Goal: Task Accomplishment & Management: Use online tool/utility

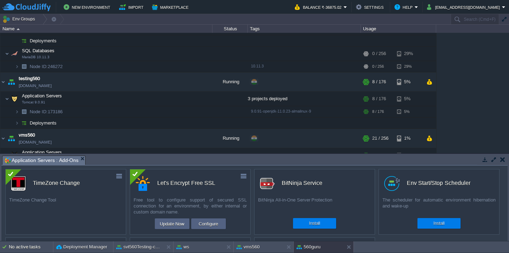
scroll to position [952, 0]
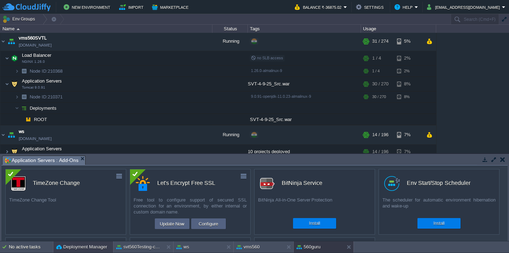
click at [66, 245] on button "Deployment Manager" at bounding box center [81, 247] width 51 height 7
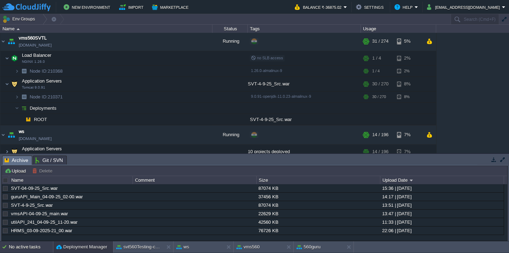
click at [21, 249] on div "No active tasks" at bounding box center [31, 247] width 44 height 11
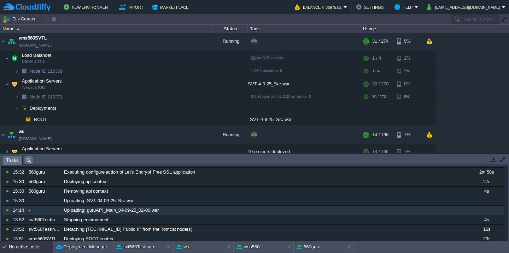
scroll to position [0, 0]
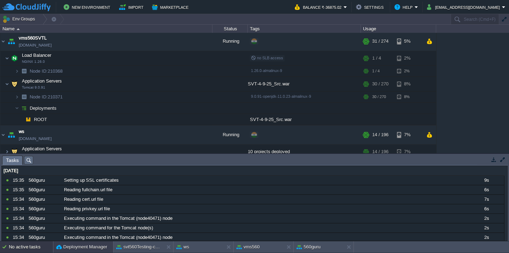
click at [64, 247] on button "Deployment Manager" at bounding box center [81, 247] width 51 height 7
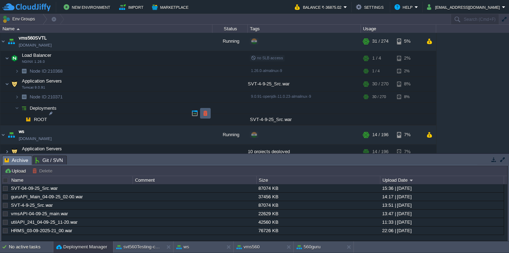
click at [208, 116] on button "button" at bounding box center [205, 113] width 6 height 6
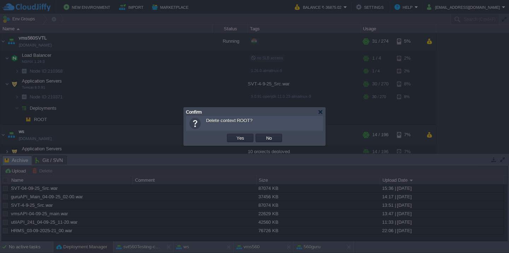
click at [234, 135] on button "Yes" at bounding box center [240, 138] width 12 height 6
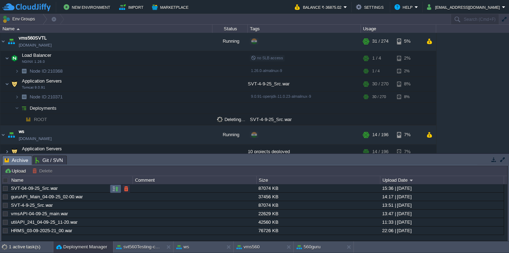
click at [113, 192] on button "button" at bounding box center [115, 189] width 6 height 6
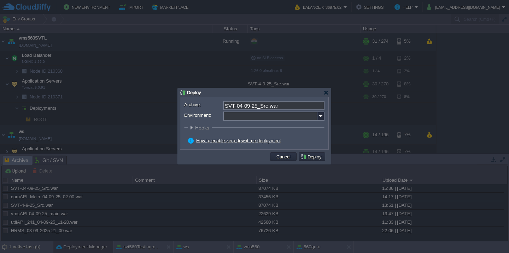
scroll to position [941, 0]
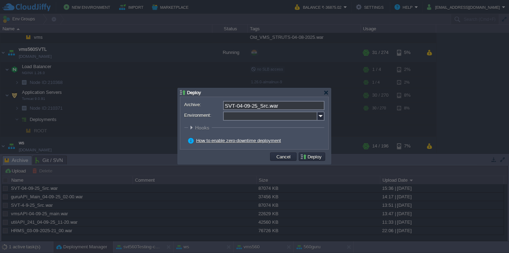
click at [269, 122] on form "Archive: SVT-04-09-25_Src.war Environment: : ROOT Hooks Pre Build Post Pre Depl…" at bounding box center [254, 123] width 140 height 45
click at [273, 119] on input "Environment:" at bounding box center [270, 116] width 94 height 9
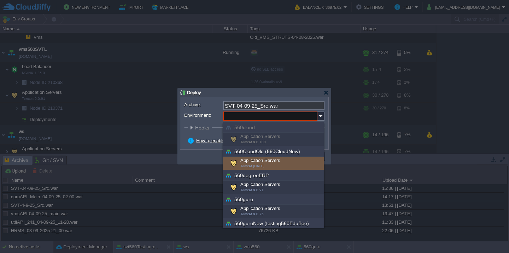
scroll to position [255, 0]
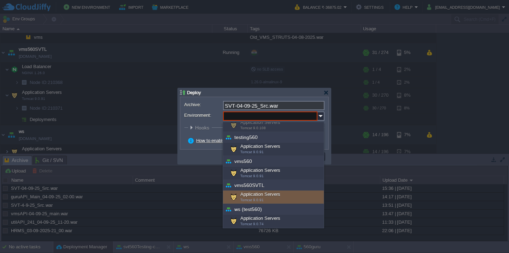
click at [257, 199] on span "Tomcat 9.0.91" at bounding box center [251, 200] width 23 height 4
type input "Application Servers (vms560SVTL)"
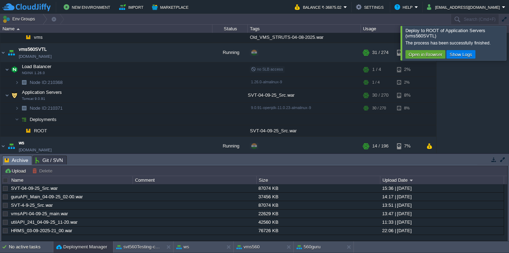
click at [509, 52] on div at bounding box center [518, 43] width 0 height 34
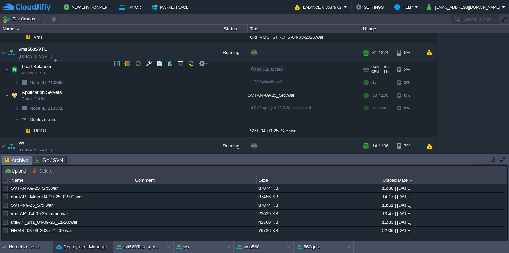
click at [82, 63] on td "Load Balancer NGINX 1.26.0" at bounding box center [106, 70] width 212 height 14
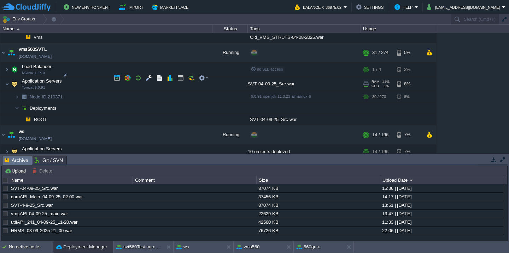
click at [84, 77] on td "Application Servers Tomcat 9.0.91" at bounding box center [106, 84] width 212 height 14
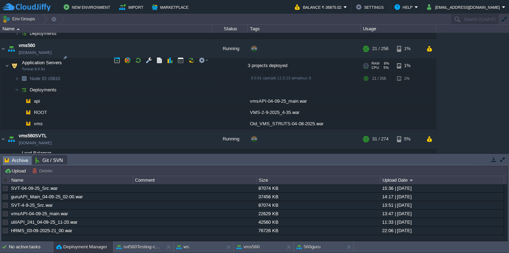
click at [89, 60] on td "Application Servers Tomcat 9.0.91" at bounding box center [106, 66] width 212 height 14
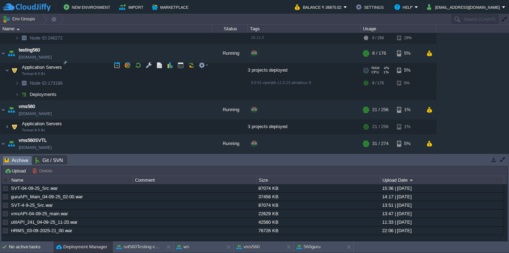
scroll to position [851, 0]
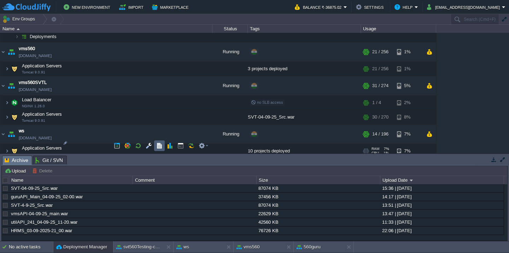
click at [161, 147] on button "button" at bounding box center [159, 146] width 6 height 6
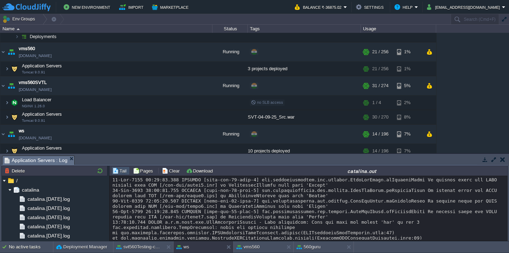
click at [495, 156] on td at bounding box center [493, 160] width 9 height 8
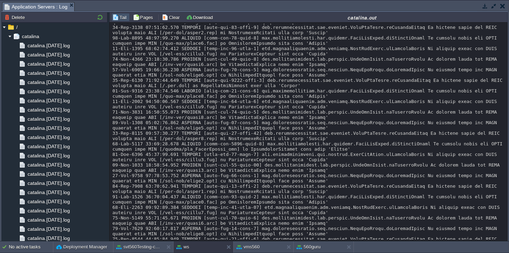
scroll to position [1808, 0]
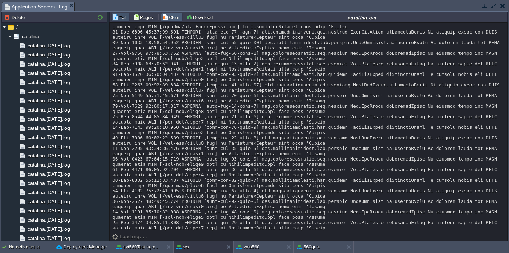
click at [170, 19] on button "Clear" at bounding box center [172, 17] width 20 height 6
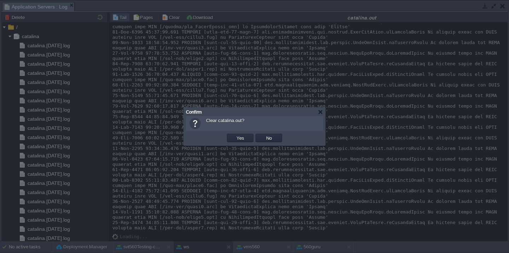
click at [234, 135] on button "Yes" at bounding box center [240, 138] width 12 height 6
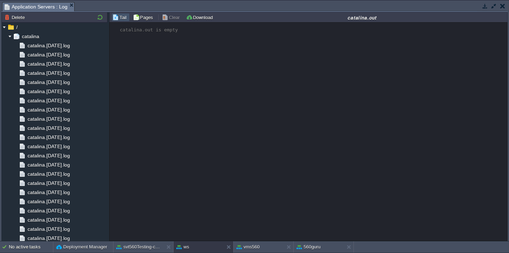
scroll to position [0, 0]
click at [491, 4] on button "button" at bounding box center [494, 6] width 6 height 6
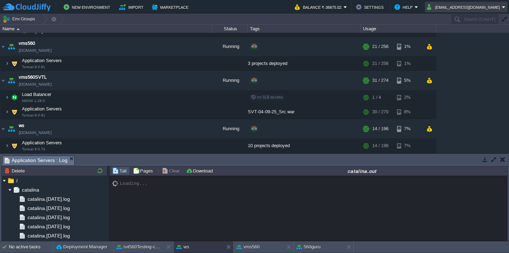
scroll to position [847, 0]
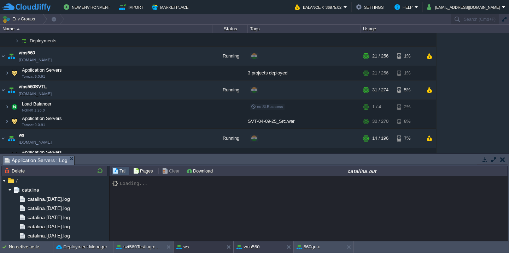
click at [258, 249] on button "vms560" at bounding box center [247, 247] width 23 height 7
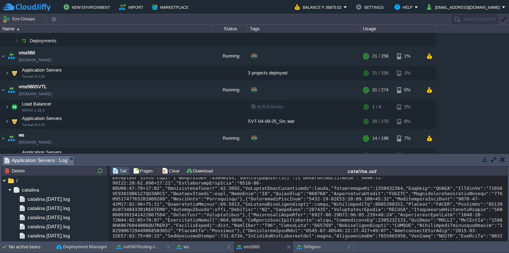
scroll to position [16019, 0]
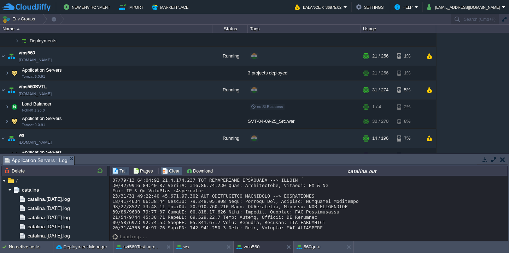
click at [169, 174] on button "Clear" at bounding box center [172, 171] width 20 height 6
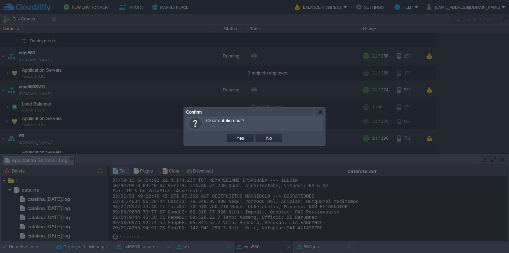
click at [234, 135] on button "Yes" at bounding box center [240, 138] width 12 height 6
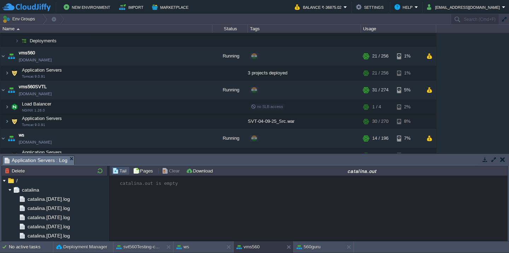
scroll to position [836, 0]
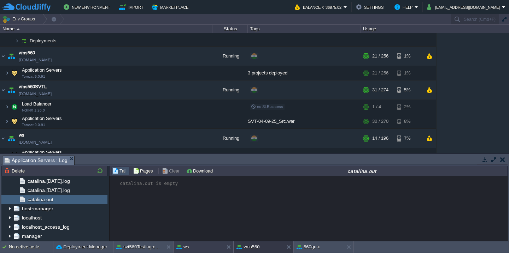
click at [183, 248] on button "ws" at bounding box center [182, 247] width 13 height 7
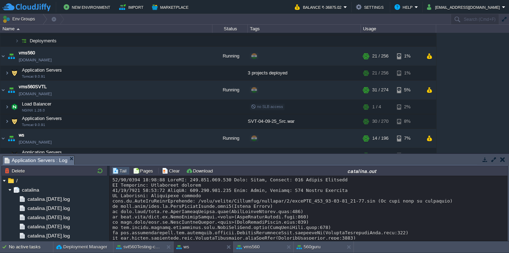
click at [492, 161] on button "button" at bounding box center [494, 160] width 6 height 6
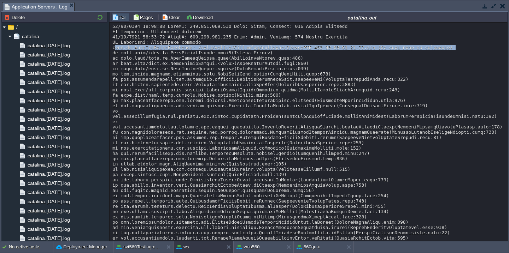
scroll to position [328, 0]
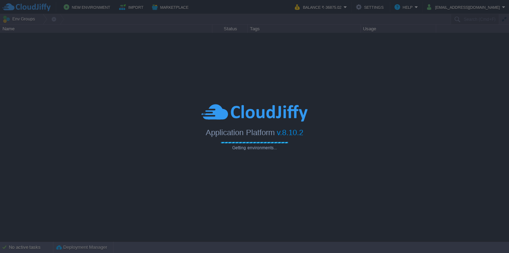
click at [282, 113] on img at bounding box center [254, 112] width 106 height 19
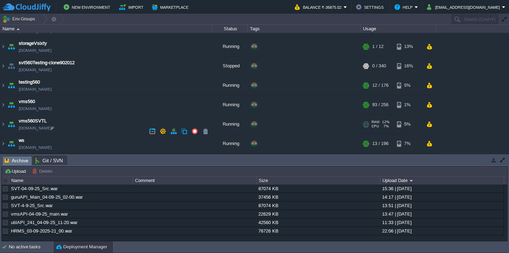
scroll to position [404, 0]
click at [108, 150] on td "ws [DOMAIN_NAME]" at bounding box center [106, 144] width 212 height 19
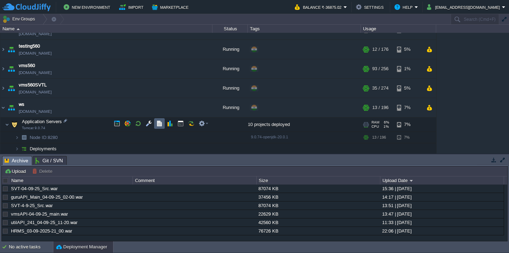
click at [160, 122] on button "button" at bounding box center [159, 124] width 6 height 6
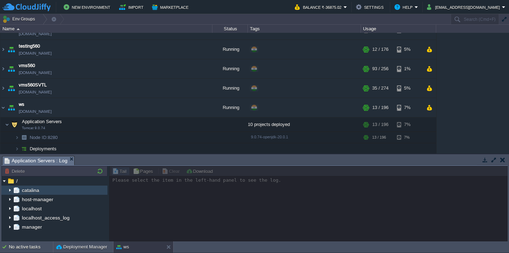
click at [8, 192] on img at bounding box center [10, 190] width 6 height 9
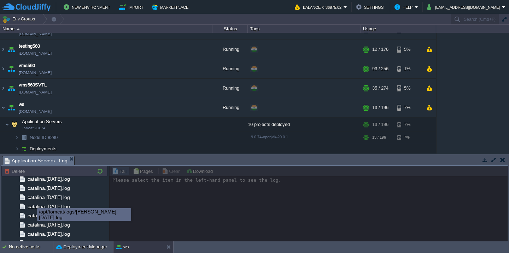
scroll to position [836, 0]
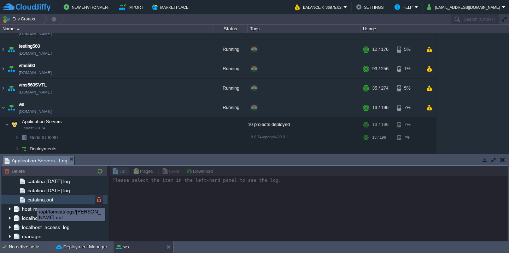
click at [51, 200] on span "catalina.out" at bounding box center [40, 200] width 28 height 6
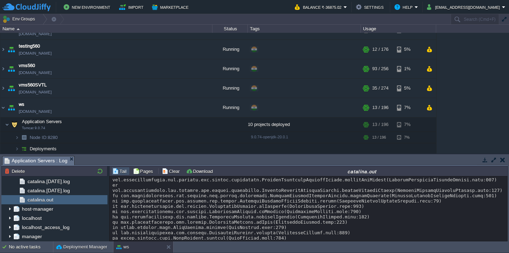
scroll to position [0, 0]
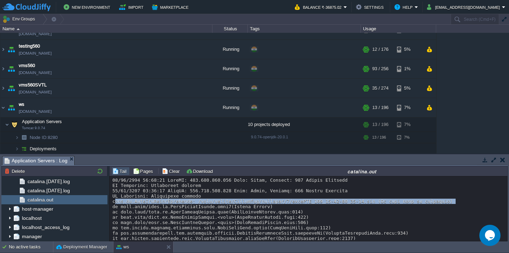
copy div "java.io.FileNotFoundException: /home/vsixty/Downloads/warfiles/1/utilAPI_222_14…"
click at [162, 170] on button "Clear" at bounding box center [172, 171] width 20 height 6
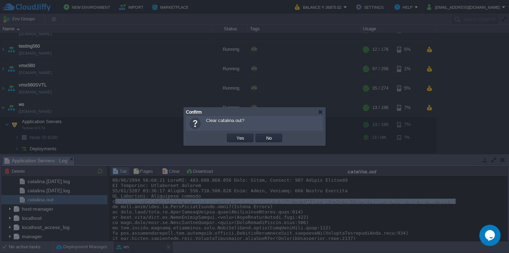
click at [234, 135] on button "Yes" at bounding box center [240, 138] width 12 height 6
